Goal: Task Accomplishment & Management: Manage account settings

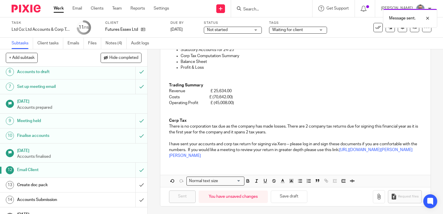
scroll to position [99, 0]
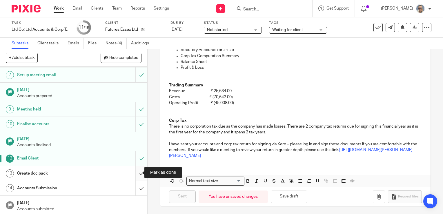
click at [140, 172] on input "submit" at bounding box center [73, 173] width 147 height 15
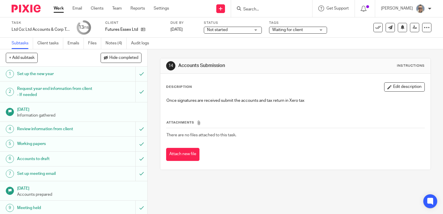
click at [243, 28] on span "Not started" at bounding box center [229, 30] width 44 height 6
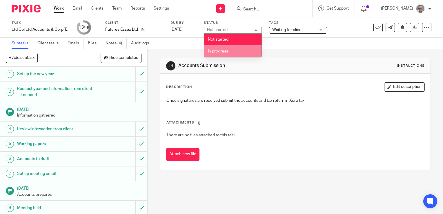
drag, startPoint x: 228, startPoint y: 50, endPoint x: 238, endPoint y: 46, distance: 10.6
click at [228, 50] on span "In progress" at bounding box center [218, 51] width 20 height 4
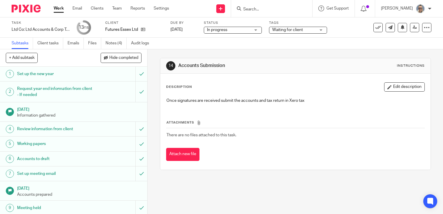
click at [270, 15] on div at bounding box center [271, 8] width 81 height 17
click at [283, 3] on div at bounding box center [271, 8] width 81 height 17
click at [273, 11] on input "Search" at bounding box center [269, 9] width 52 height 5
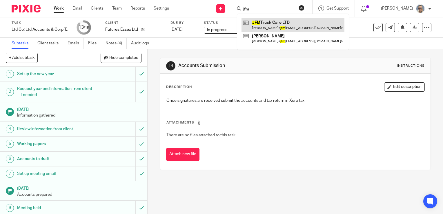
type input "jfm"
click at [281, 20] on link at bounding box center [293, 24] width 103 height 13
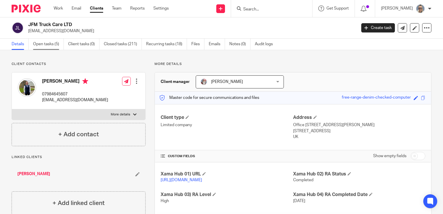
click at [35, 42] on link "Open tasks (5)" at bounding box center [48, 44] width 31 height 11
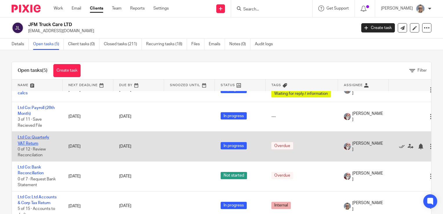
scroll to position [20, 0]
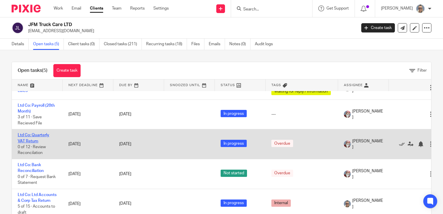
click at [38, 133] on link "Ltd Co: Quarterly VAT Return" at bounding box center [34, 138] width 32 height 10
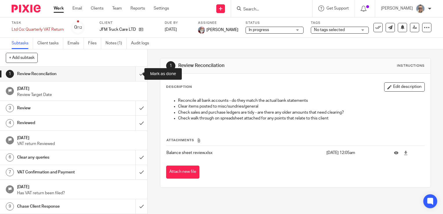
click at [131, 77] on input "submit" at bounding box center [73, 74] width 147 height 15
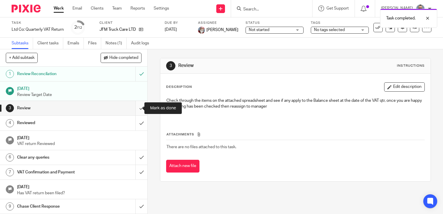
click at [138, 109] on input "submit" at bounding box center [73, 108] width 147 height 15
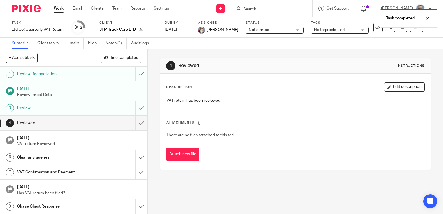
click at [135, 124] on input "submit" at bounding box center [73, 123] width 147 height 15
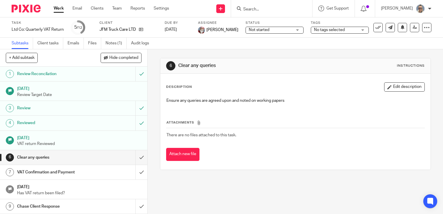
click at [268, 30] on span "Not started" at bounding box center [271, 30] width 44 height 6
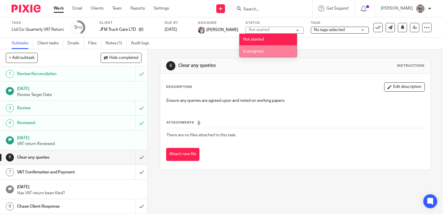
click at [255, 53] on span "In progress" at bounding box center [253, 51] width 20 height 4
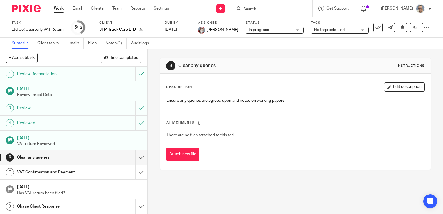
click at [329, 32] on span "No tags selected" at bounding box center [329, 30] width 31 height 4
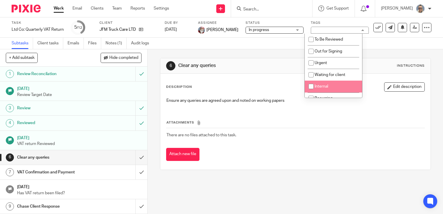
click at [319, 87] on span "Internal" at bounding box center [322, 86] width 14 height 4
checkbox input "true"
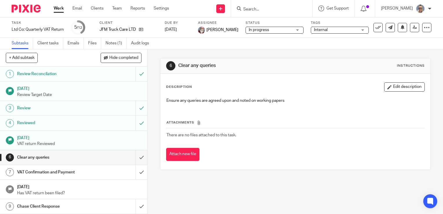
click at [259, 52] on div "6 Clear any queries Instructions Description Edit description Ensure any querie…" at bounding box center [295, 113] width 271 height 129
click at [117, 44] on link "Notes (1)" at bounding box center [116, 43] width 21 height 11
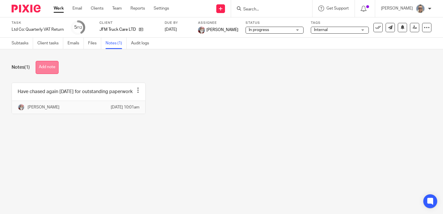
click at [52, 68] on button "Add note" at bounding box center [47, 67] width 23 height 13
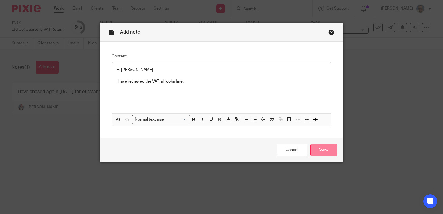
click at [318, 153] on input "Save" at bounding box center [323, 150] width 27 height 12
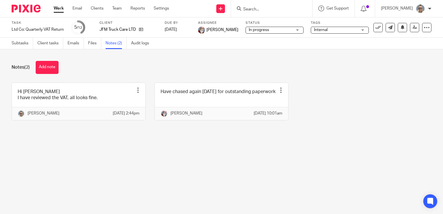
drag, startPoint x: 55, startPoint y: 8, endPoint x: 66, endPoint y: 10, distance: 10.9
click at [55, 8] on link "Work" at bounding box center [59, 9] width 10 height 6
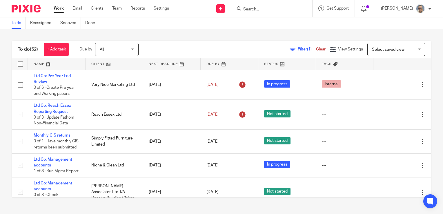
click at [168, 63] on link at bounding box center [172, 64] width 58 height 12
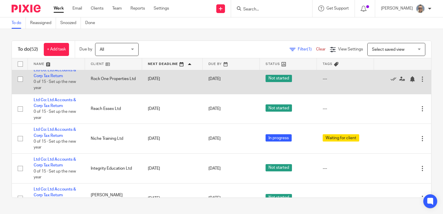
scroll to position [958, 0]
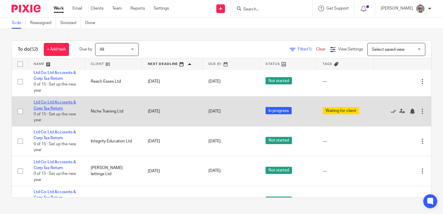
click at [72, 110] on link "Ltd Co: Ltd Accounts & Corp Tax Return" at bounding box center [55, 105] width 42 height 10
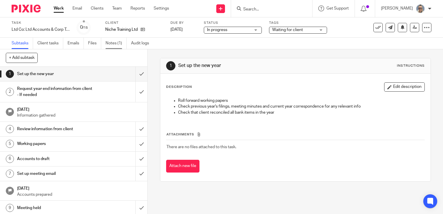
click at [117, 44] on link "Notes (1)" at bounding box center [116, 43] width 21 height 11
click at [133, 73] on input "submit" at bounding box center [73, 74] width 147 height 15
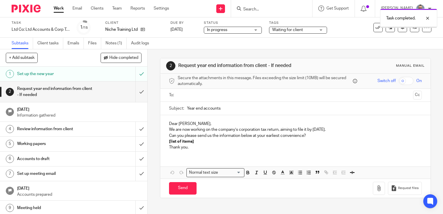
click at [135, 93] on input "submit" at bounding box center [73, 92] width 147 height 21
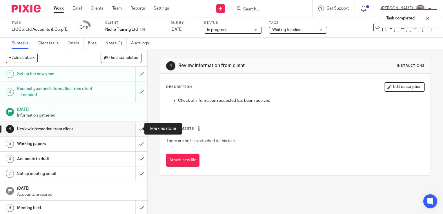
click at [135, 125] on input "submit" at bounding box center [73, 129] width 147 height 15
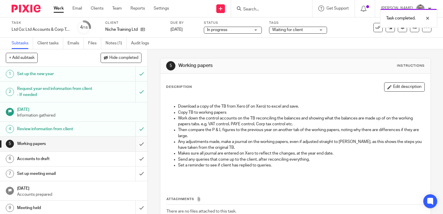
click at [133, 143] on input "submit" at bounding box center [73, 144] width 147 height 15
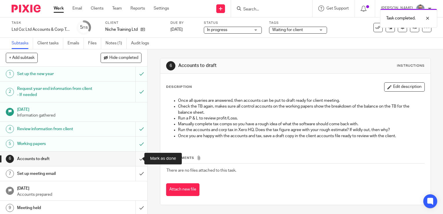
click at [135, 156] on input "submit" at bounding box center [73, 159] width 147 height 15
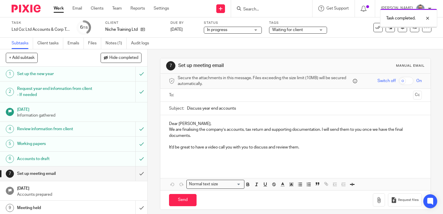
click at [135, 172] on input "submit" at bounding box center [73, 174] width 147 height 15
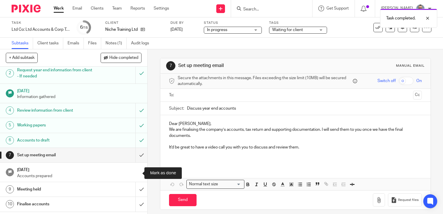
scroll to position [43, 0]
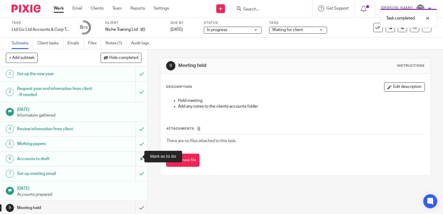
scroll to position [87, 0]
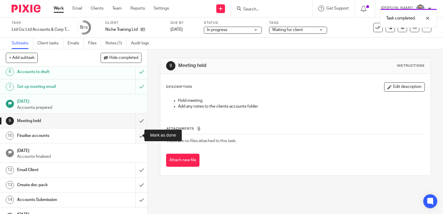
click at [138, 136] on input "submit" at bounding box center [73, 136] width 147 height 15
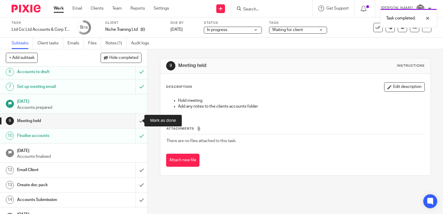
click at [137, 125] on input "submit" at bounding box center [73, 121] width 147 height 15
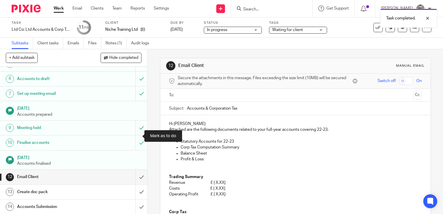
scroll to position [87, 0]
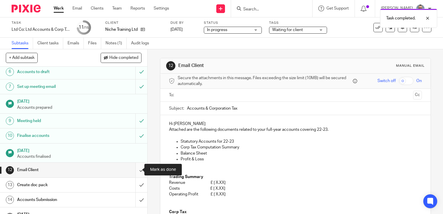
click at [135, 170] on input "submit" at bounding box center [73, 170] width 147 height 15
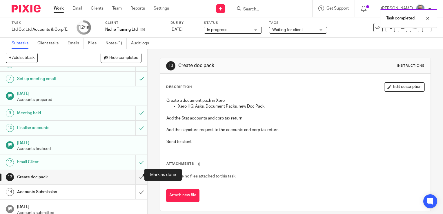
scroll to position [99, 0]
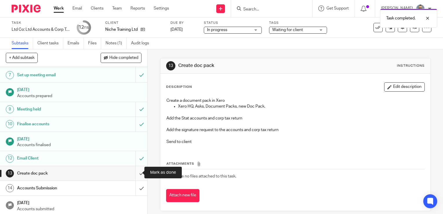
click at [137, 175] on input "submit" at bounding box center [73, 173] width 147 height 15
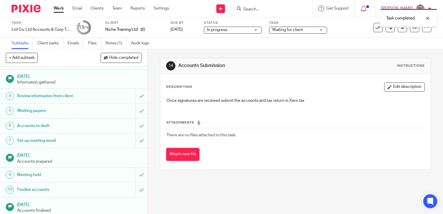
scroll to position [99, 0]
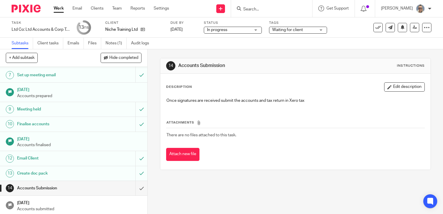
click at [273, 8] on input "Search" at bounding box center [269, 9] width 52 height 5
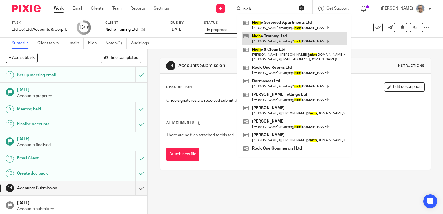
type input "nich"
click at [286, 36] on link at bounding box center [294, 38] width 105 height 13
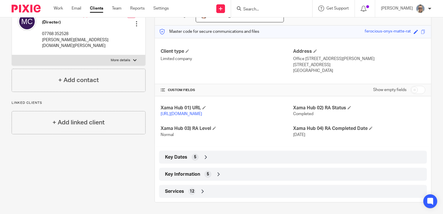
scroll to position [72, 0]
click at [186, 179] on div "Key Information 5" at bounding box center [293, 174] width 259 height 10
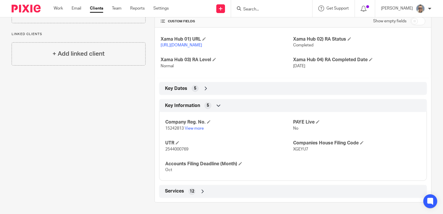
scroll to position [140, 0]
drag, startPoint x: 183, startPoint y: 128, endPoint x: 159, endPoint y: 129, distance: 23.3
click at [159, 129] on div "Company Reg. No. 15242813 View more PAYE Live No UTR 2544000769 Companies House…" at bounding box center [293, 144] width 268 height 73
drag, startPoint x: 159, startPoint y: 129, endPoint x: 165, endPoint y: 129, distance: 5.5
copy span "15242813"
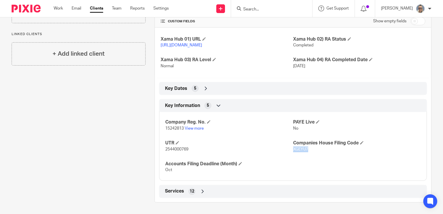
drag, startPoint x: 305, startPoint y: 149, endPoint x: 290, endPoint y: 149, distance: 14.2
click at [293, 149] on span "XGEYU7" at bounding box center [300, 149] width 15 height 4
copy span "XGEYU7"
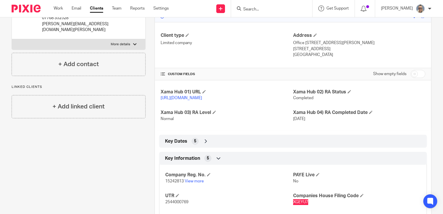
scroll to position [0, 0]
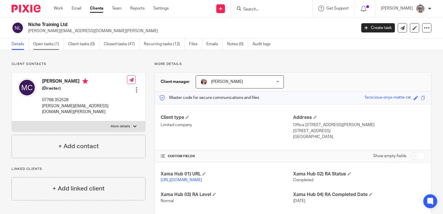
click at [40, 46] on link "Open tasks (1)" at bounding box center [48, 44] width 31 height 11
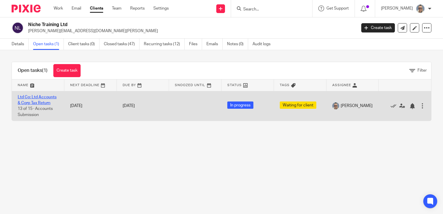
click at [26, 102] on link "Ltd Co: Ltd Accounts & Corp Tax Return" at bounding box center [37, 100] width 39 height 10
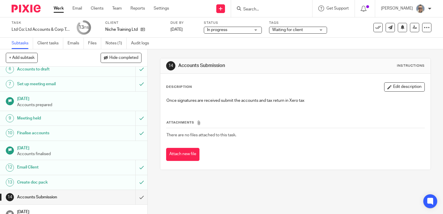
scroll to position [99, 0]
